Goal: Task Accomplishment & Management: Manage account settings

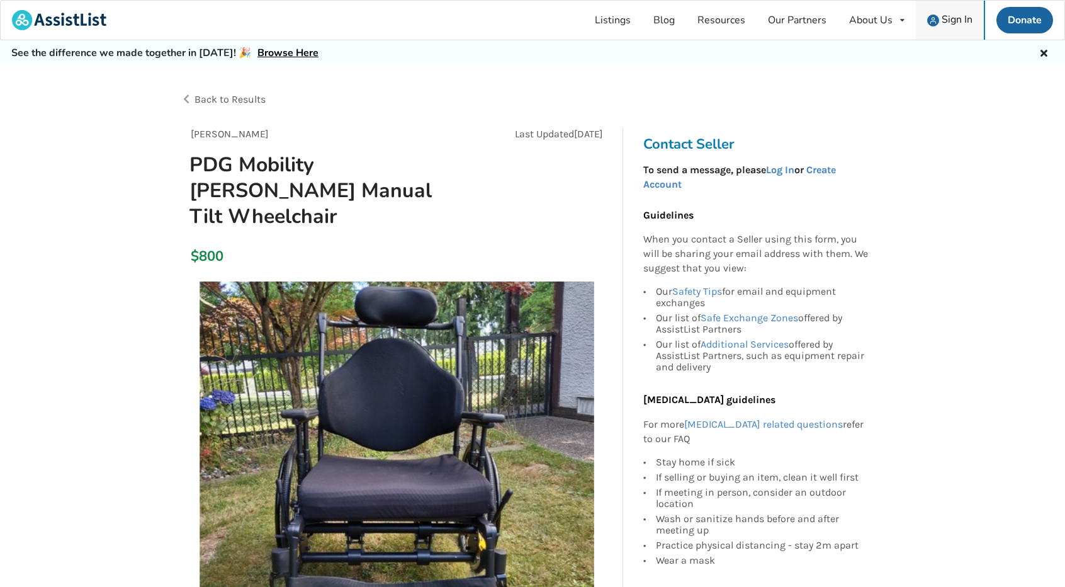
click at [947, 18] on span "Sign In" at bounding box center [957, 20] width 31 height 14
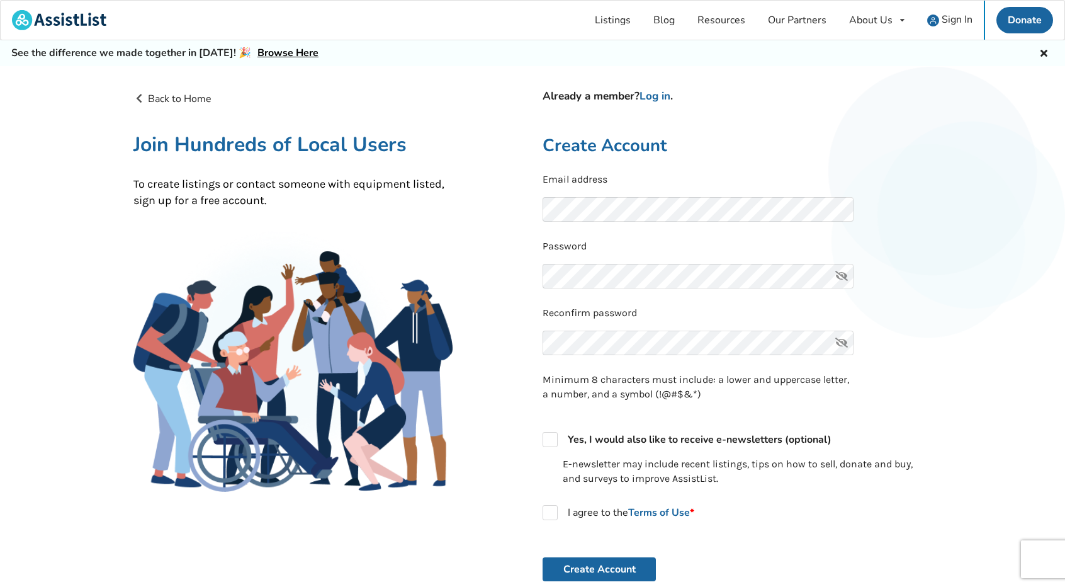
click at [839, 278] on icon at bounding box center [841, 276] width 25 height 25
click at [657, 95] on link "Log in" at bounding box center [655, 96] width 31 height 14
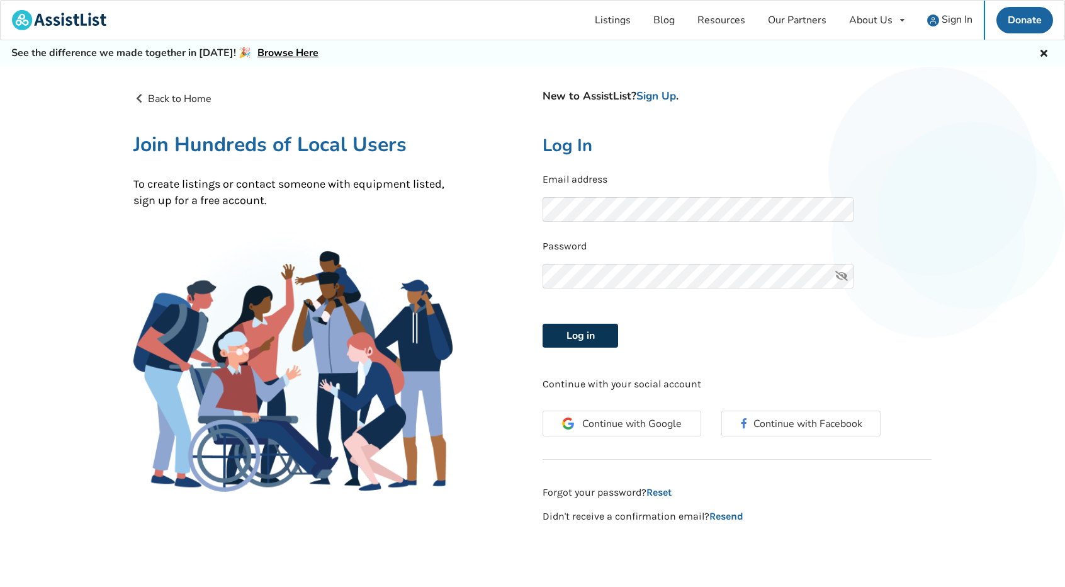
click at [582, 336] on button "Log in" at bounding box center [581, 336] width 76 height 24
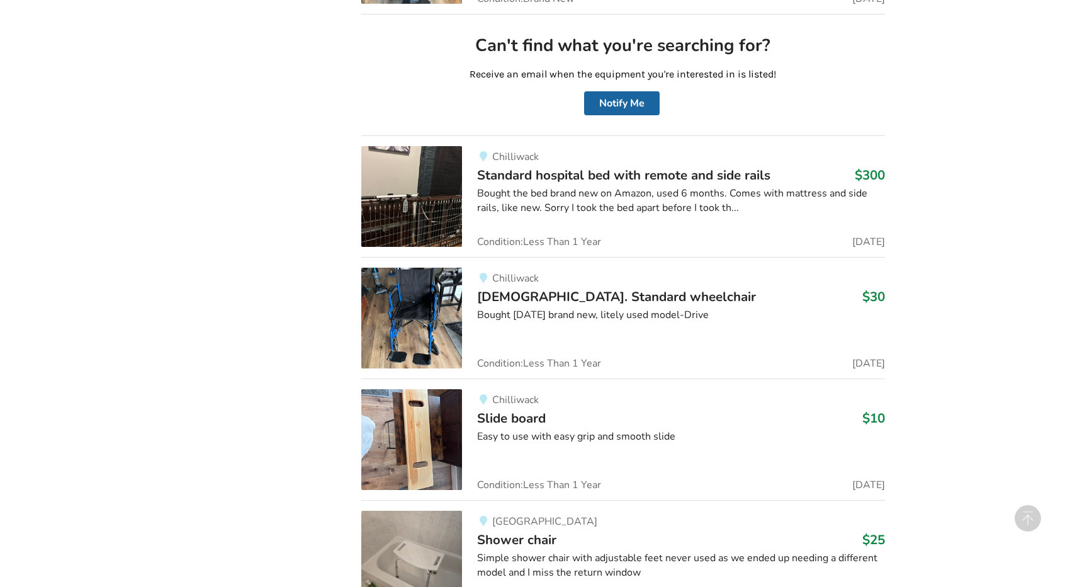
scroll to position [3403, 0]
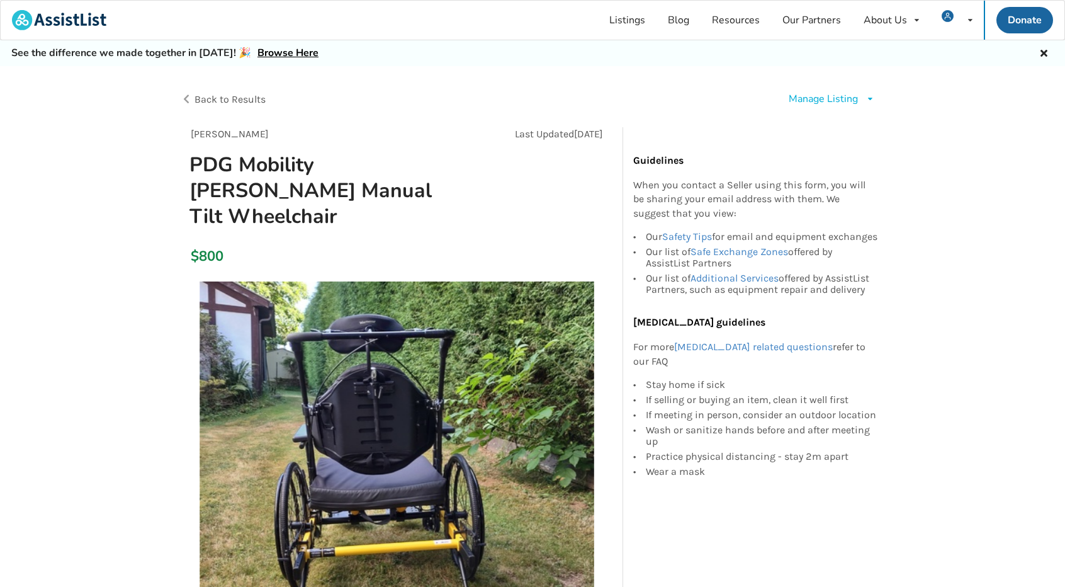
click at [831, 99] on div "Manage Listing" at bounding box center [823, 99] width 69 height 14
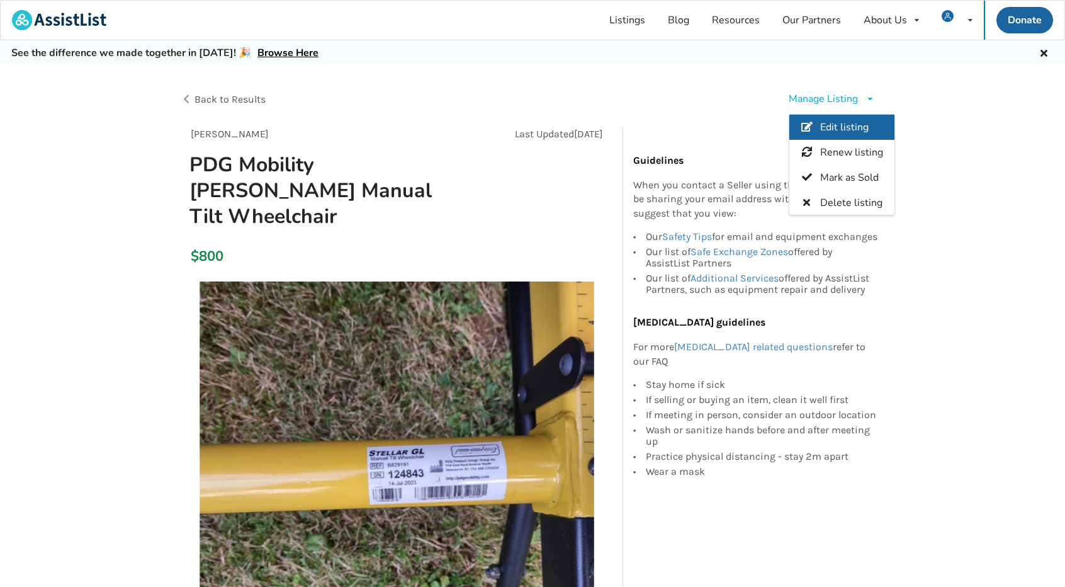
click at [837, 125] on span "Edit listing" at bounding box center [844, 127] width 48 height 14
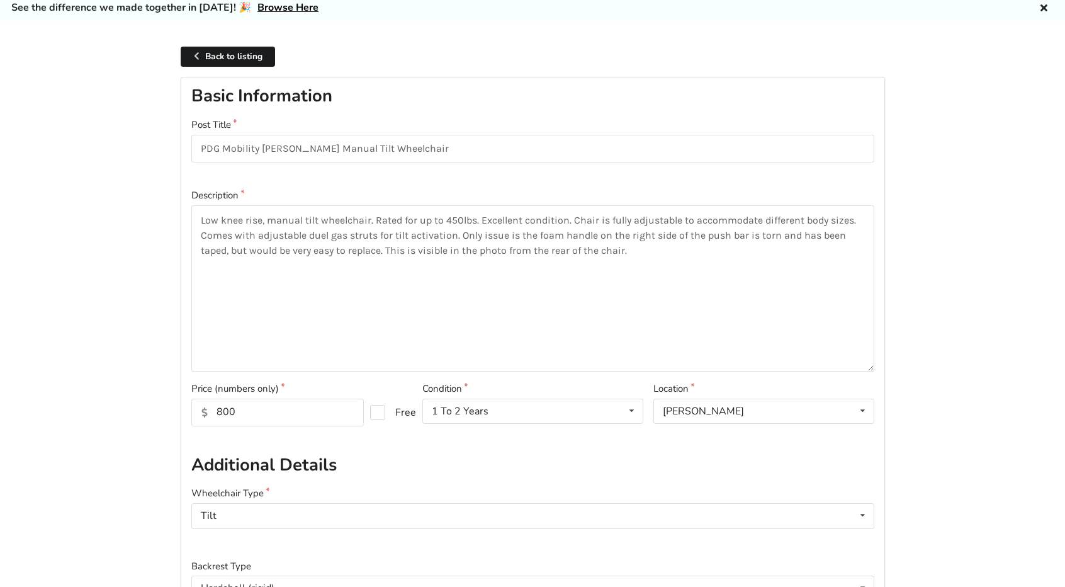
scroll to position [189, 0]
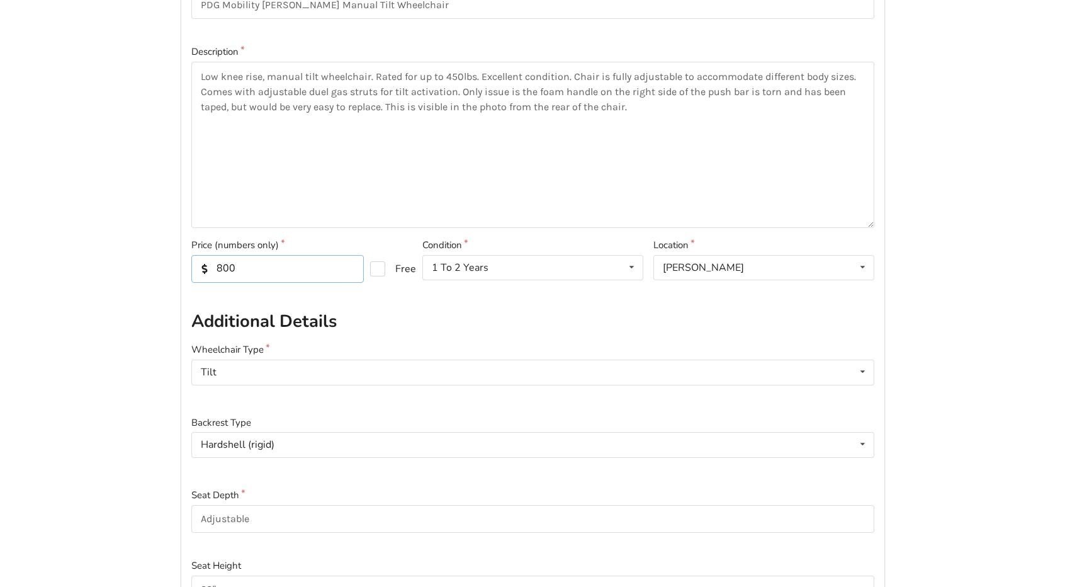
drag, startPoint x: 240, startPoint y: 270, endPoint x: 244, endPoint y: 264, distance: 7.3
click at [242, 269] on input "800" at bounding box center [277, 269] width 172 height 28
type input "8"
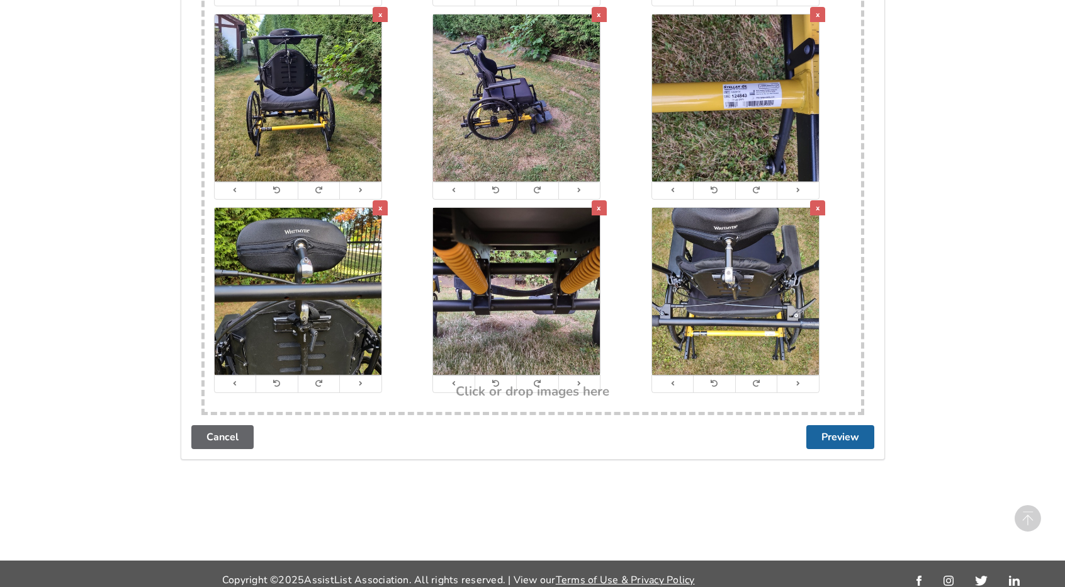
scroll to position [2614, 0]
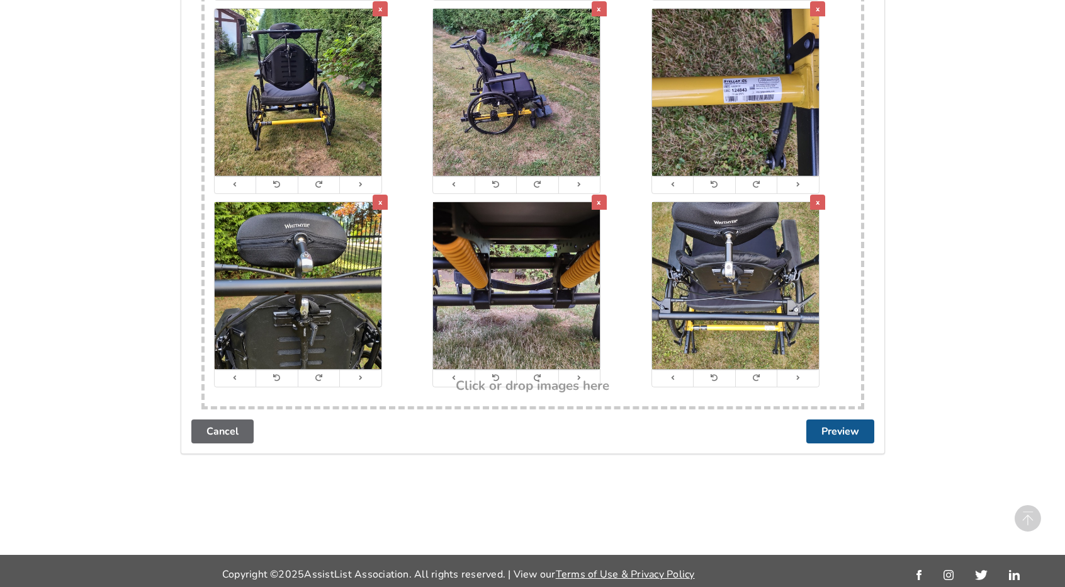
type input "600"
click at [842, 426] on button "Preview" at bounding box center [840, 431] width 68 height 24
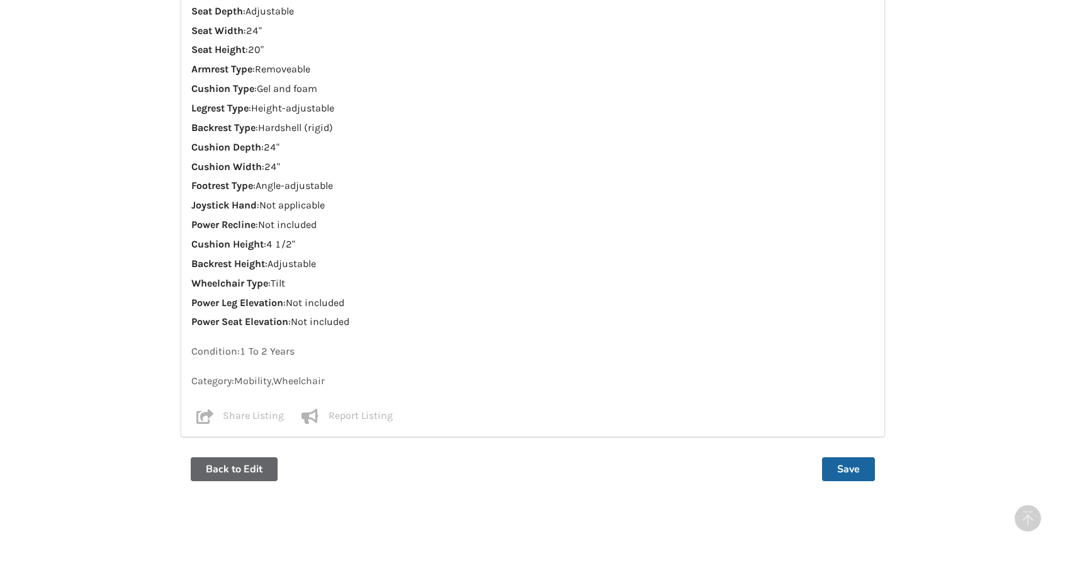
scroll to position [1282, 0]
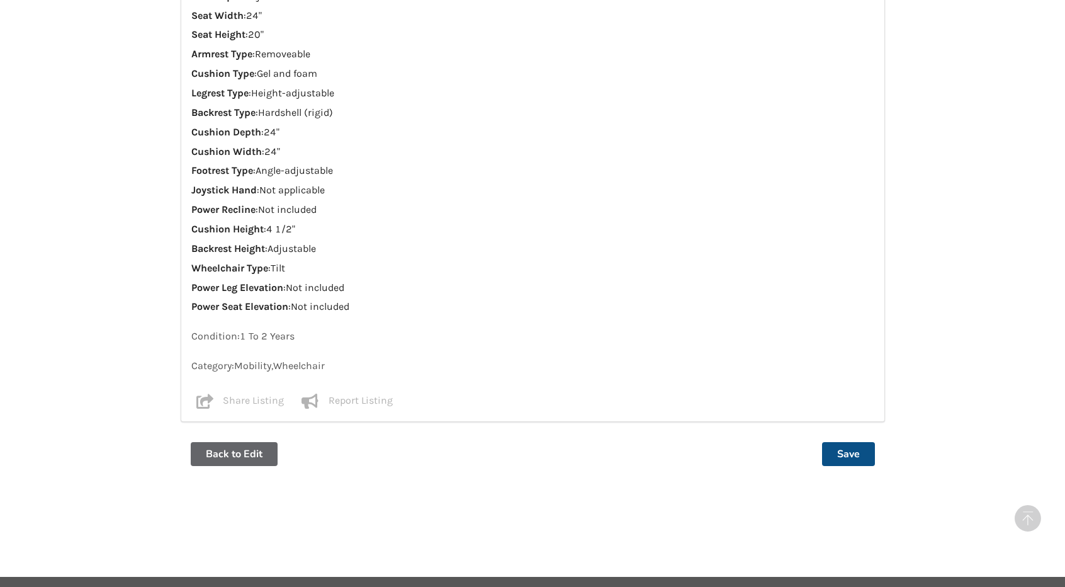
click at [847, 442] on button "Save" at bounding box center [848, 454] width 53 height 24
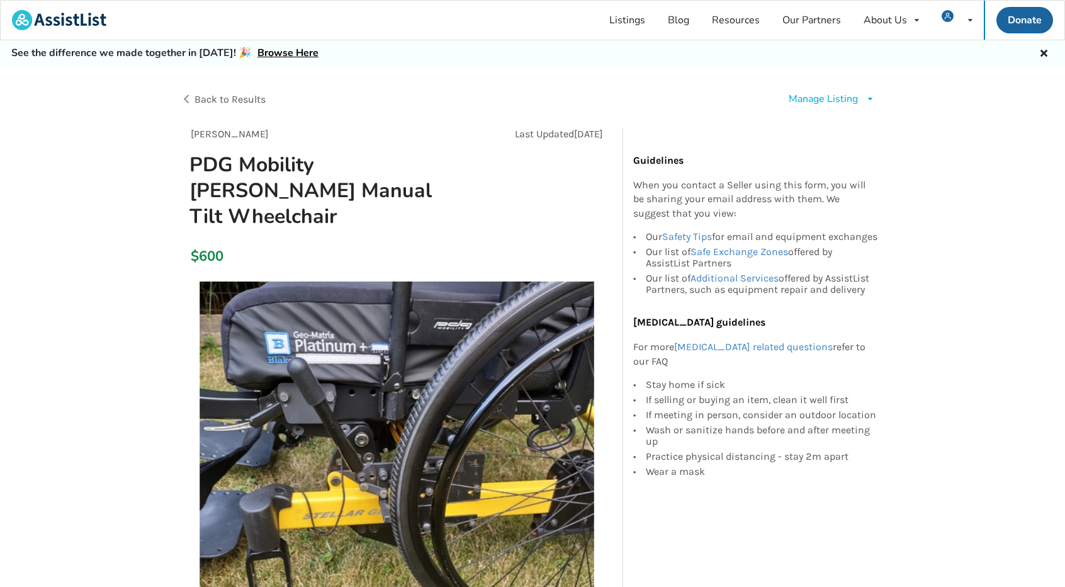
click at [821, 100] on div "Manage Listing" at bounding box center [823, 99] width 69 height 14
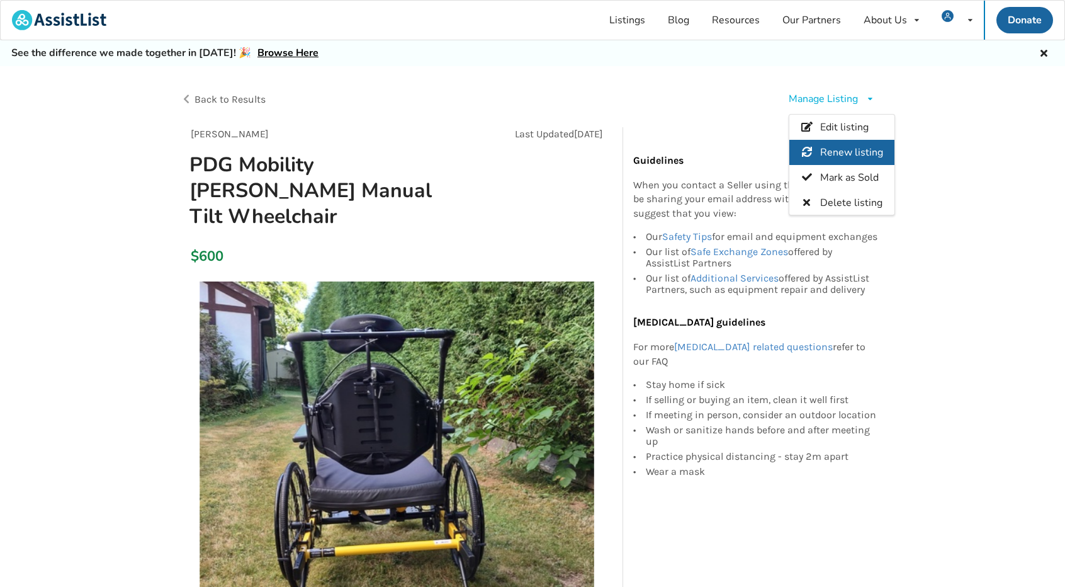
click at [845, 147] on span "Renew listing" at bounding box center [851, 152] width 63 height 14
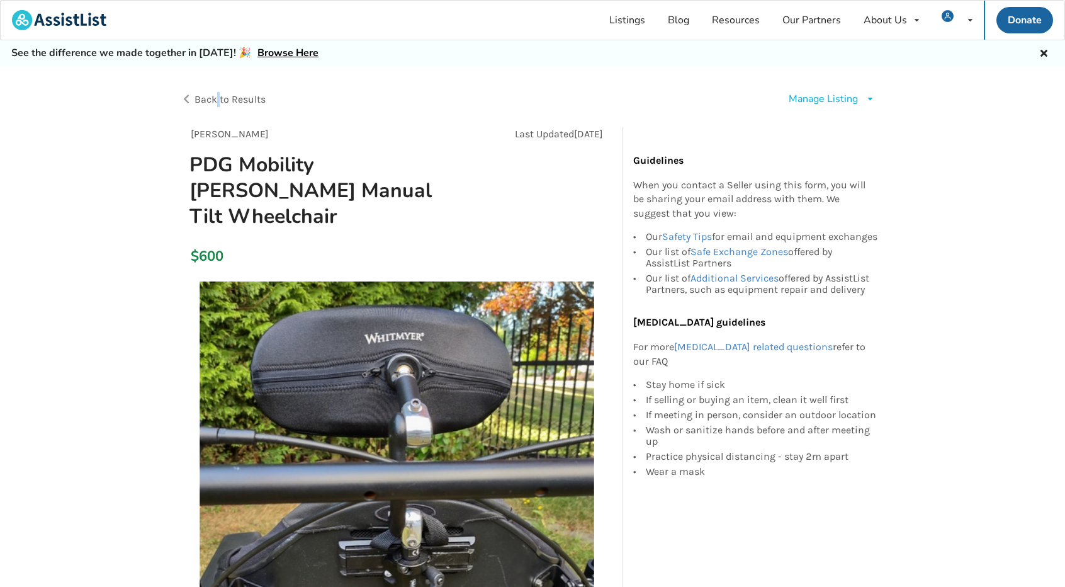
click at [220, 100] on span "Back to Results" at bounding box center [230, 99] width 71 height 12
click at [206, 100] on span "Back to Results" at bounding box center [230, 99] width 71 height 12
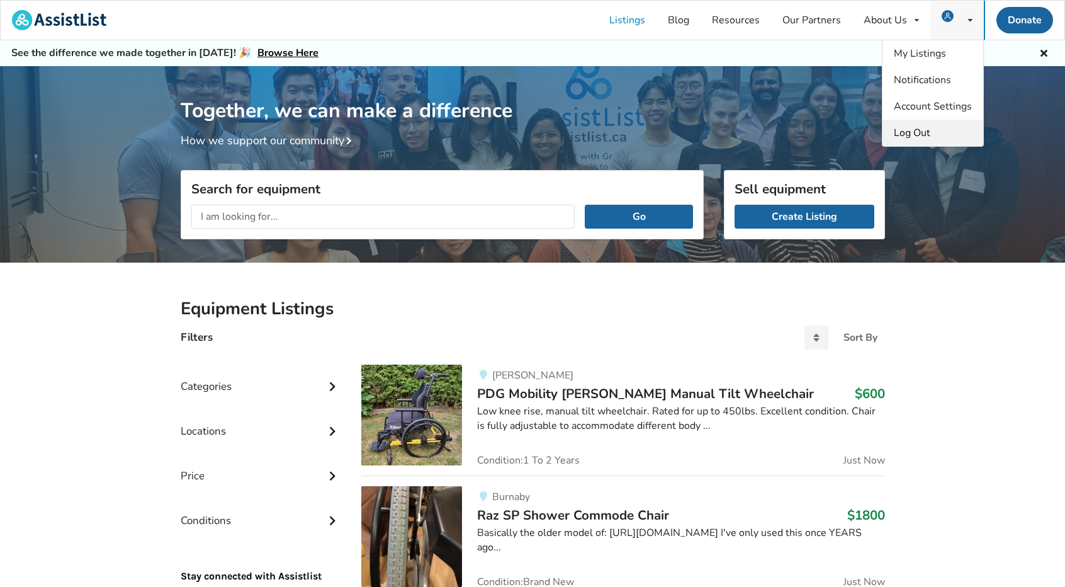
click at [918, 133] on span "Log Out" at bounding box center [912, 133] width 37 height 14
